Goal: Information Seeking & Learning: Understand process/instructions

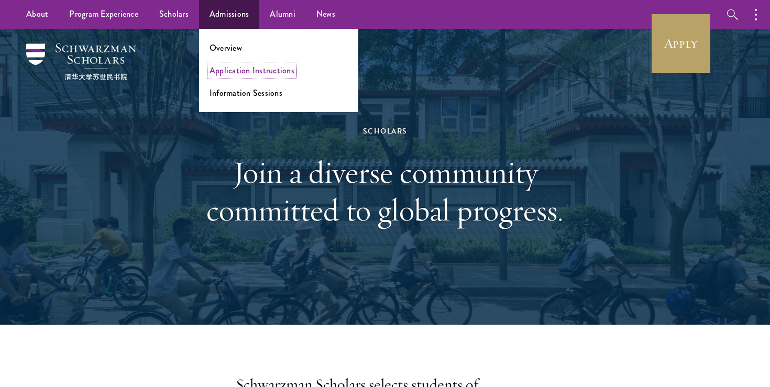
click at [223, 72] on link "Application Instructions" at bounding box center [252, 70] width 85 height 12
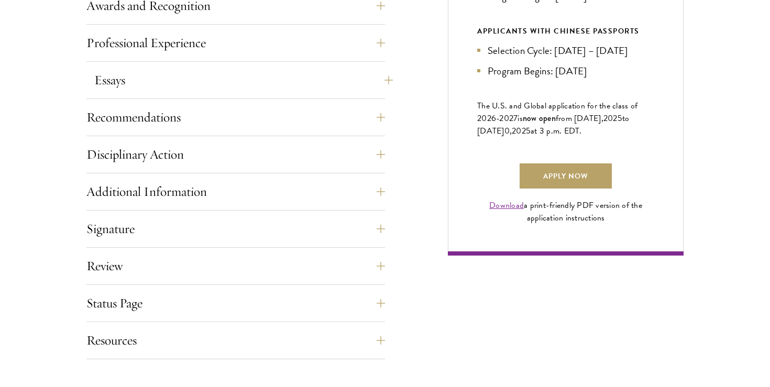
scroll to position [686, 0]
click at [183, 127] on button "Recommendations" at bounding box center [243, 116] width 299 height 25
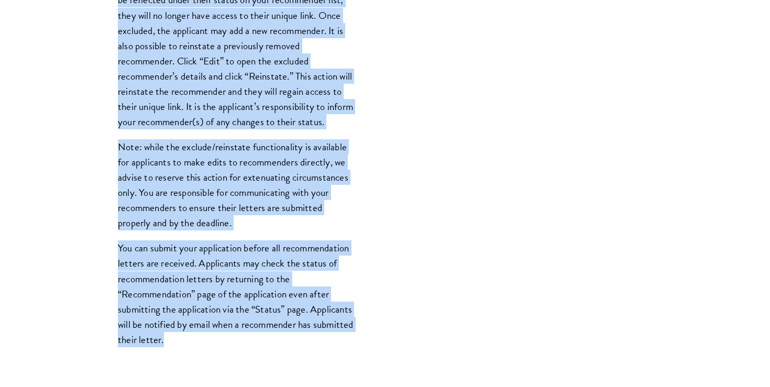
scroll to position [1363, 0]
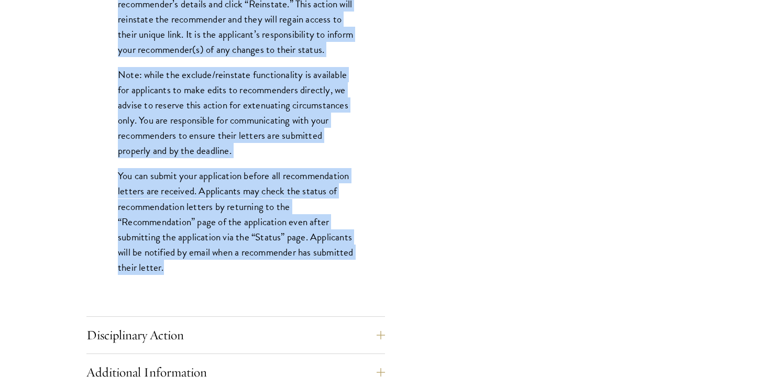
drag, startPoint x: 117, startPoint y: 59, endPoint x: 217, endPoint y: 291, distance: 252.8
copy div "Register three recommenders by providing their names, professional titles, and …"
